Goal: Task Accomplishment & Management: Manage account settings

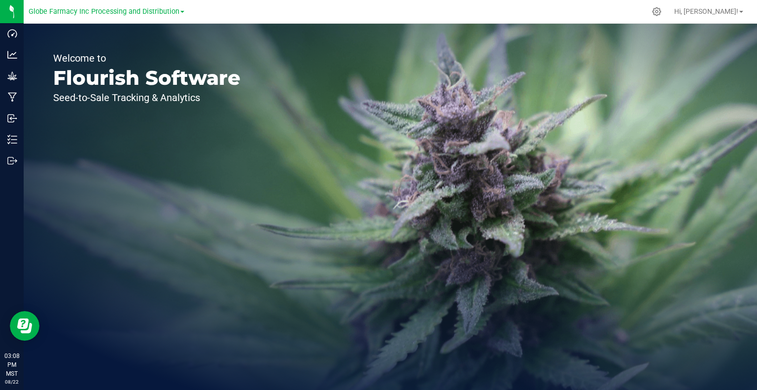
click at [180, 12] on span at bounding box center [182, 12] width 4 height 2
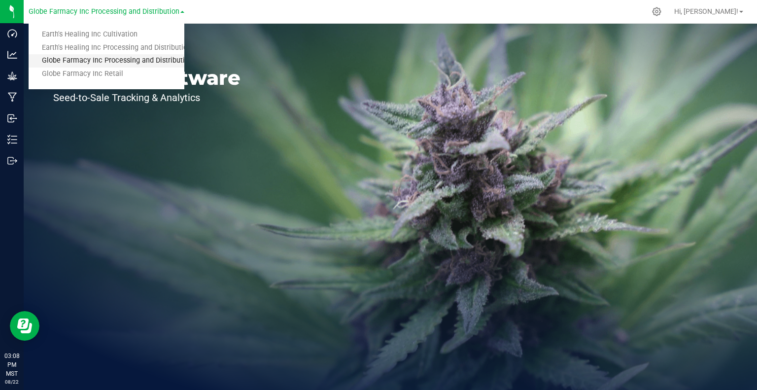
click at [83, 63] on link "Globe Farmacy Inc Processing and Distribution" at bounding box center [107, 60] width 156 height 13
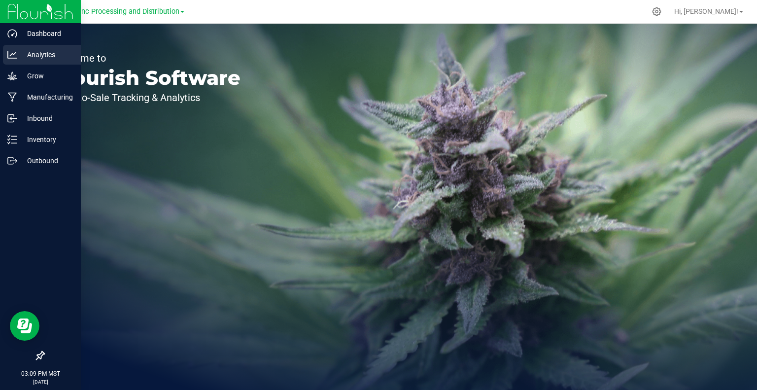
click at [28, 53] on p "Analytics" at bounding box center [46, 55] width 59 height 12
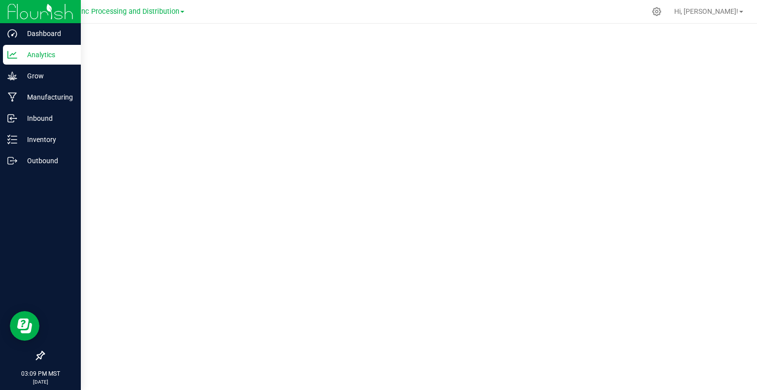
click at [38, 376] on p "03:09 PM MST" at bounding box center [40, 373] width 72 height 9
click at [20, 372] on p "03:09 PM MST" at bounding box center [40, 373] width 72 height 9
click at [39, 374] on p "03:09 PM MST" at bounding box center [40, 373] width 72 height 9
click at [53, 374] on p "03:09 PM MST" at bounding box center [40, 373] width 72 height 9
click at [46, 380] on p "[DATE]" at bounding box center [40, 381] width 72 height 7
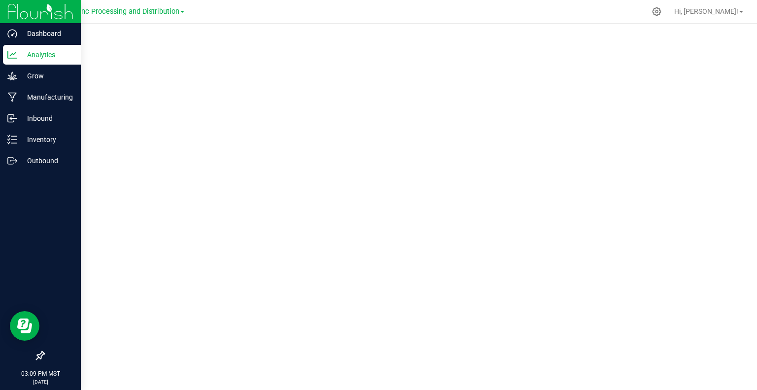
click at [40, 355] on icon at bounding box center [40, 355] width 10 height 10
click at [35, 356] on input "checkbox" at bounding box center [35, 356] width 0 height 0
click at [75, 356] on div at bounding box center [40, 355] width 81 height 19
click at [713, 13] on span "Hi, [PERSON_NAME]!" at bounding box center [706, 11] width 64 height 8
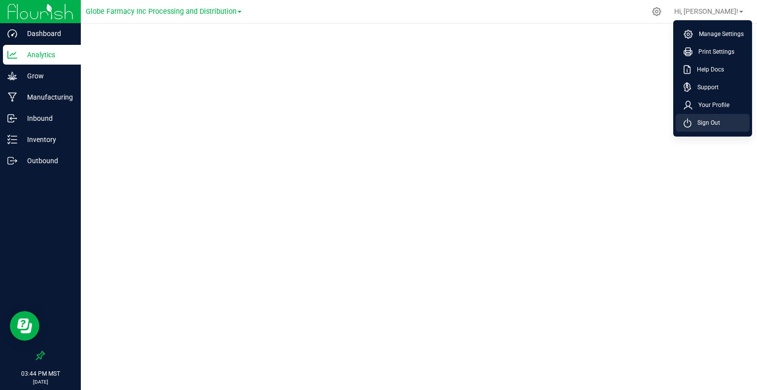
click at [711, 118] on span "Sign Out" at bounding box center [705, 123] width 29 height 10
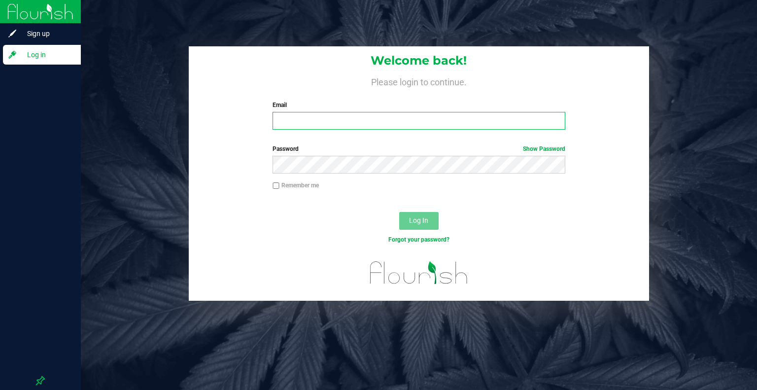
type input "[EMAIL_ADDRESS][DOMAIN_NAME]"
